Goal: Task Accomplishment & Management: Use online tool/utility

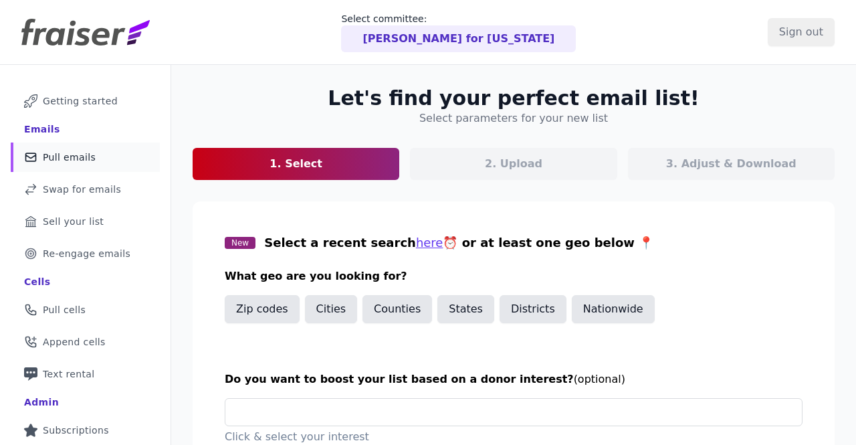
click at [432, 25] on div "[PERSON_NAME] for [US_STATE]" at bounding box center [458, 38] width 235 height 27
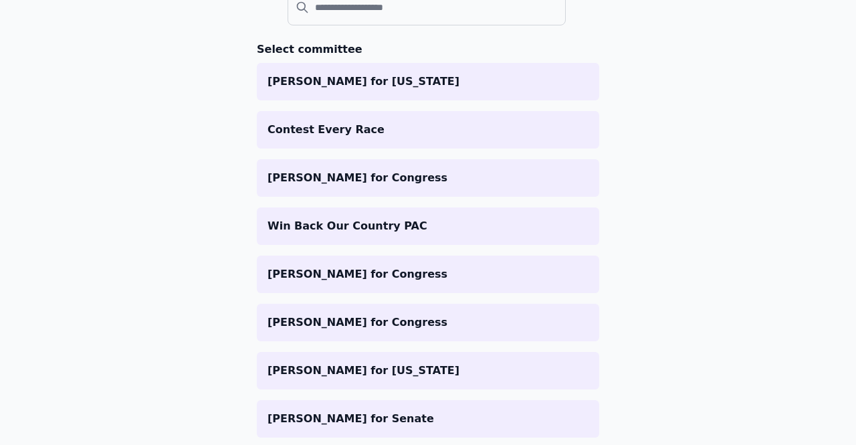
scroll to position [170, 0]
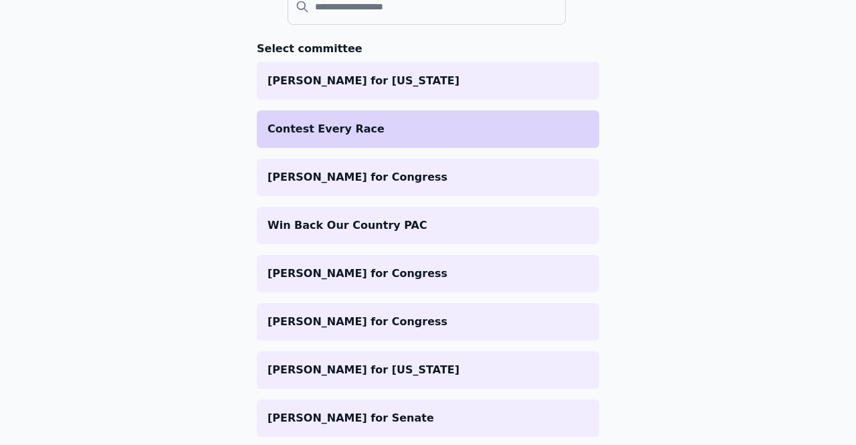
click at [354, 138] on li "Contest Every Race" at bounding box center [428, 128] width 342 height 37
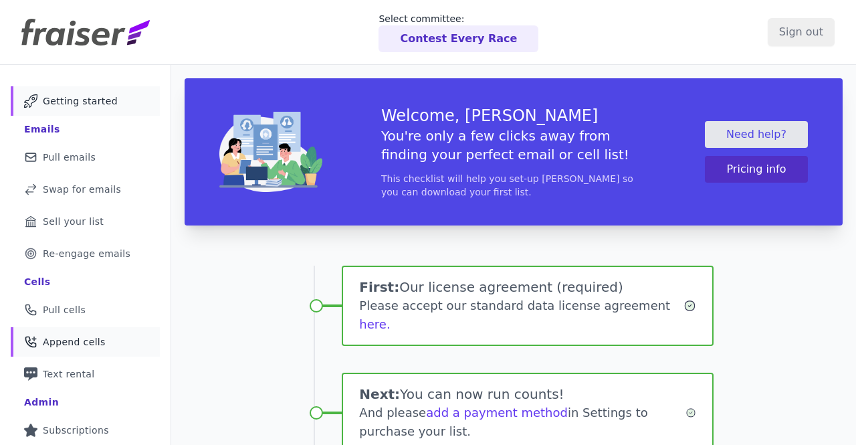
click at [82, 343] on span "Append cells" at bounding box center [74, 341] width 63 height 13
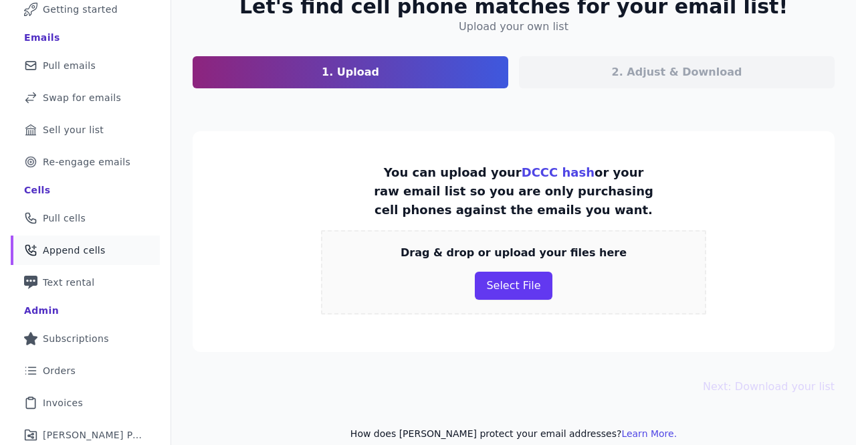
scroll to position [96, 0]
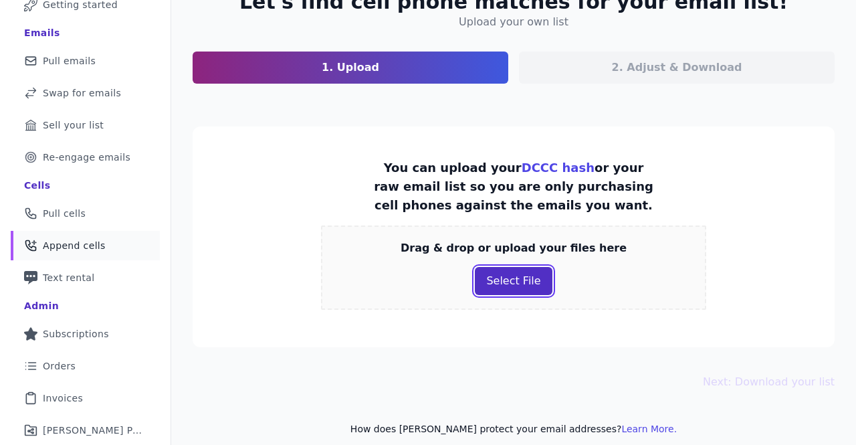
click at [508, 280] on button "Select File" at bounding box center [513, 281] width 77 height 28
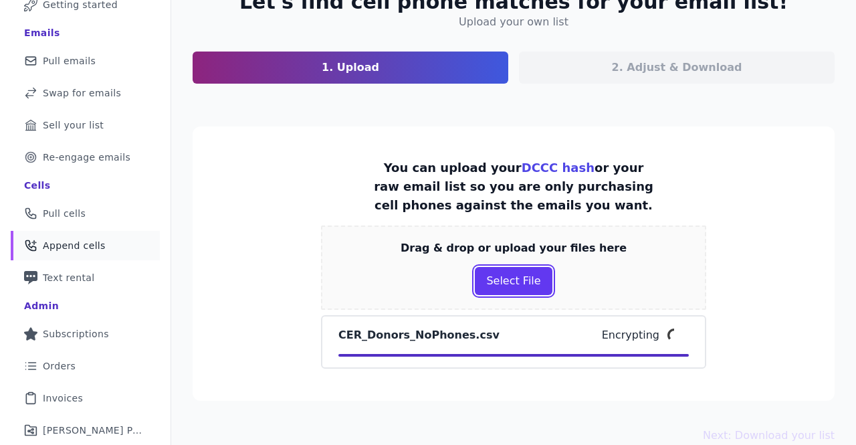
scroll to position [161, 0]
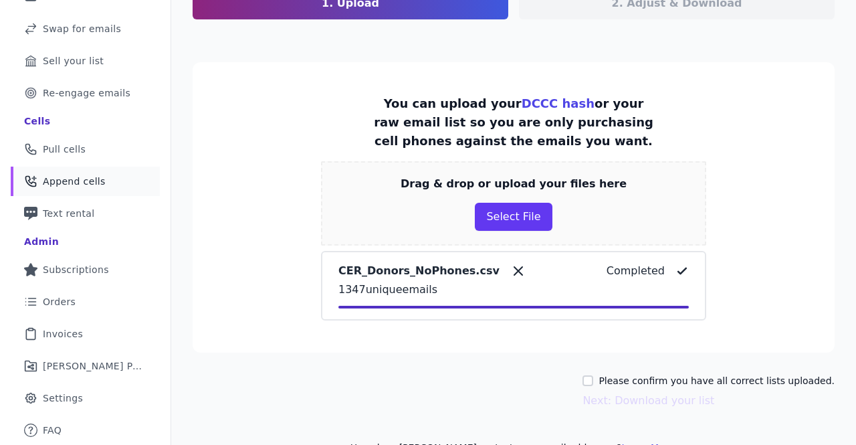
click at [626, 374] on label "Please confirm you have all correct lists uploaded." at bounding box center [717, 380] width 236 height 13
click at [593, 375] on input "Please confirm you have all correct lists uploaded." at bounding box center [588, 380] width 11 height 11
checkbox input "true"
click at [627, 393] on button "Next: Download your list" at bounding box center [649, 401] width 132 height 16
